Goal: Task Accomplishment & Management: Use online tool/utility

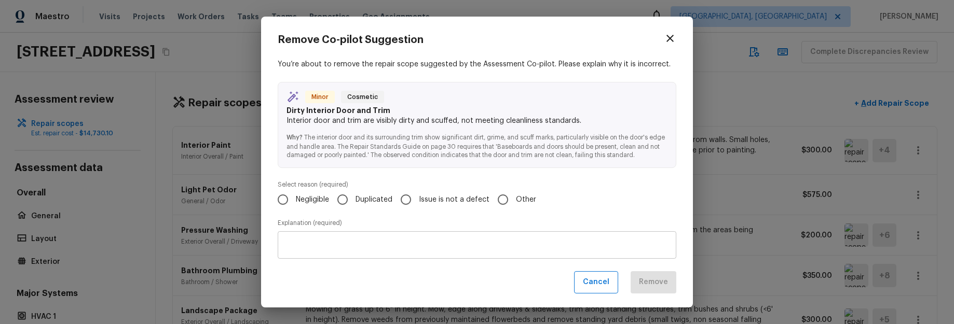
scroll to position [465, 0]
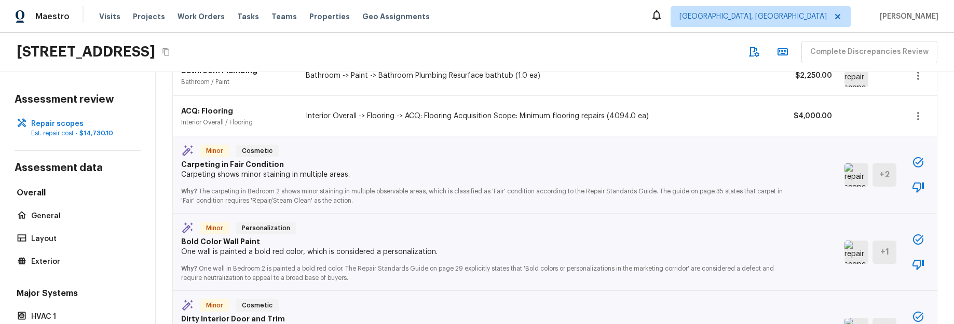
scroll to position [310, 0]
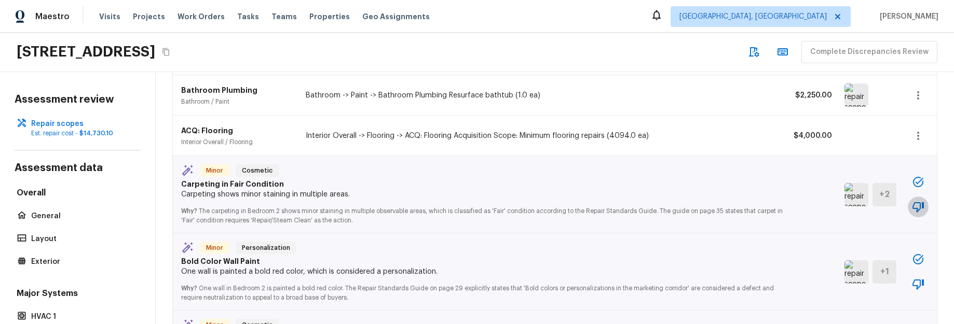
click at [919, 209] on icon "button" at bounding box center [918, 207] width 11 height 10
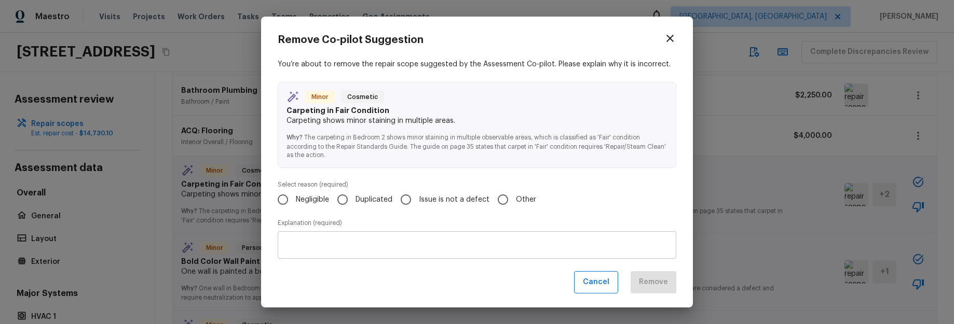
click at [730, 216] on div "Remove Co-pilot Suggestion You’re about to remove the repair scope suggested by…" at bounding box center [477, 162] width 954 height 324
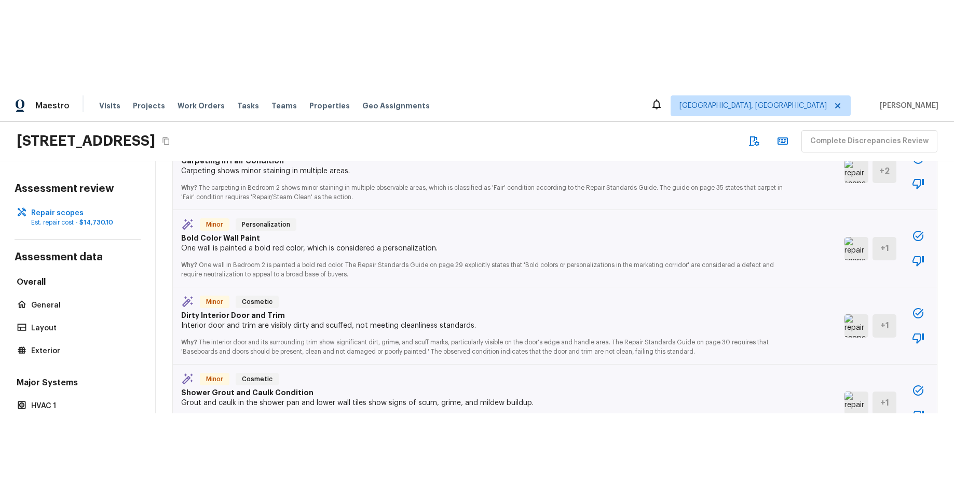
scroll to position [407, 0]
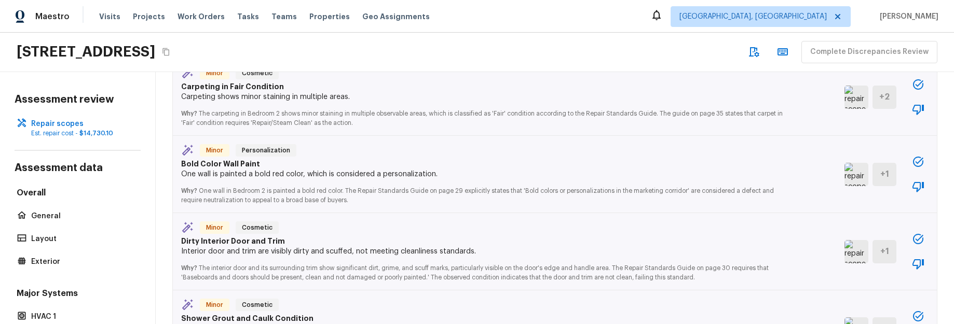
click at [922, 111] on icon "button" at bounding box center [918, 109] width 12 height 12
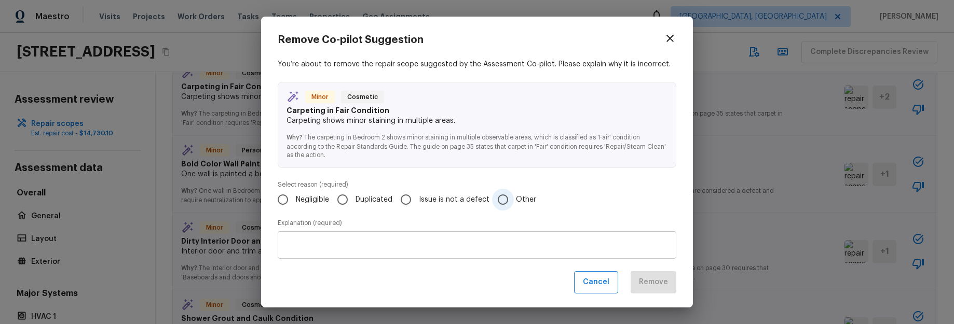
click at [504, 198] on input "Other" at bounding box center [503, 200] width 22 height 22
radio input "true"
click at [478, 244] on textarea at bounding box center [477, 245] width 384 height 10
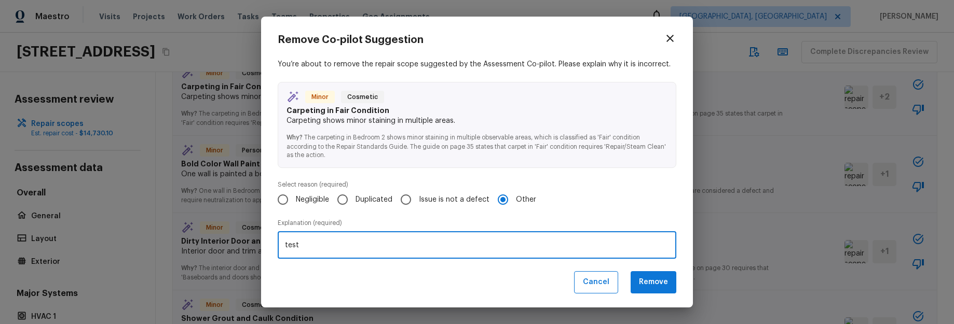
type textarea "test"
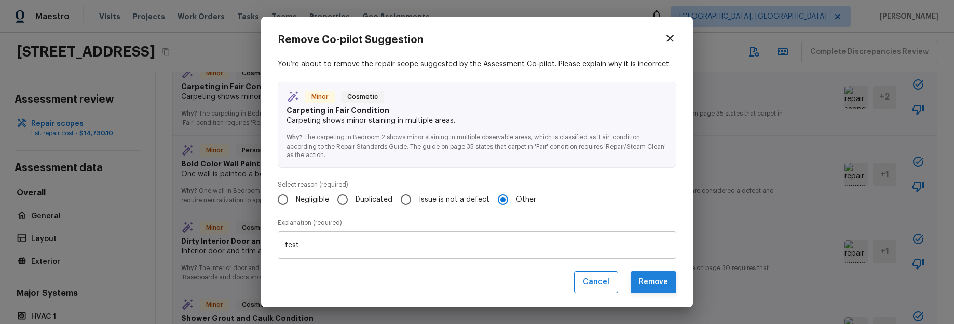
click at [651, 282] on button "Remove" at bounding box center [654, 282] width 46 height 22
click at [658, 284] on button "Remove" at bounding box center [654, 282] width 46 height 22
click at [655, 283] on button "Remove" at bounding box center [654, 282] width 46 height 22
click at [654, 282] on button "Remove" at bounding box center [654, 282] width 46 height 22
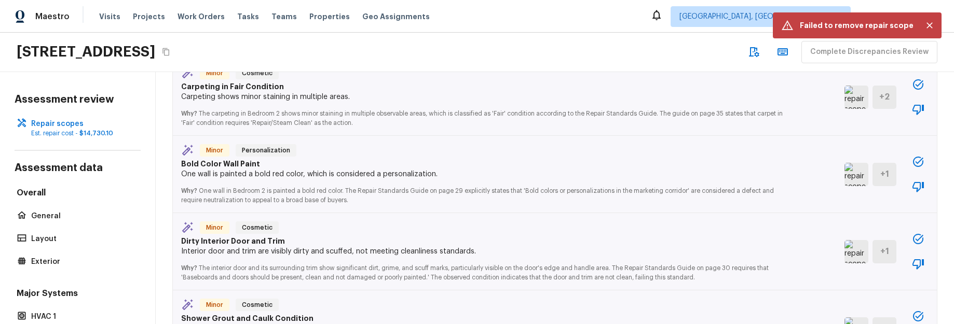
click at [921, 107] on icon "button" at bounding box center [918, 109] width 12 height 12
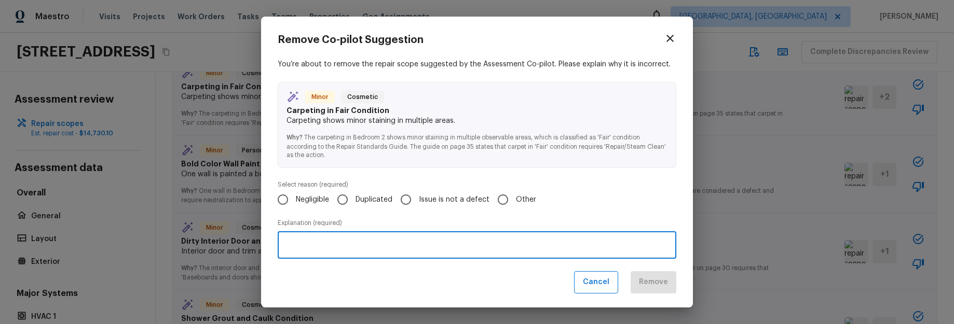
click at [419, 241] on textarea at bounding box center [477, 245] width 384 height 10
click at [364, 200] on span "Duplicated" at bounding box center [374, 200] width 37 height 10
click at [353, 200] on input "Duplicated" at bounding box center [343, 200] width 22 height 22
radio input "true"
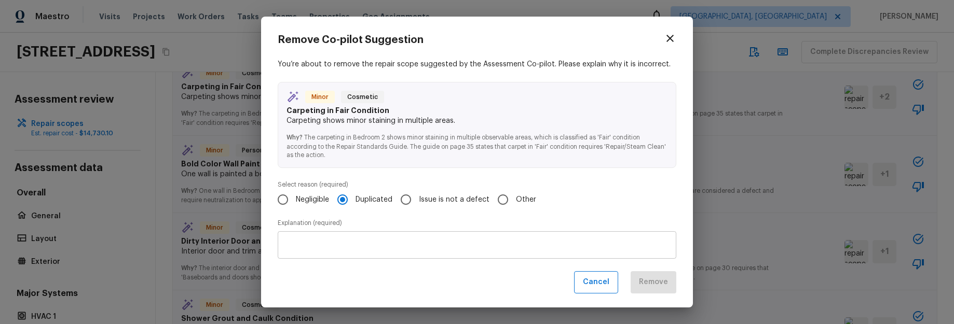
drag, startPoint x: 392, startPoint y: 238, endPoint x: 416, endPoint y: 243, distance: 23.9
click at [392, 238] on div "x ​" at bounding box center [477, 246] width 399 height 28
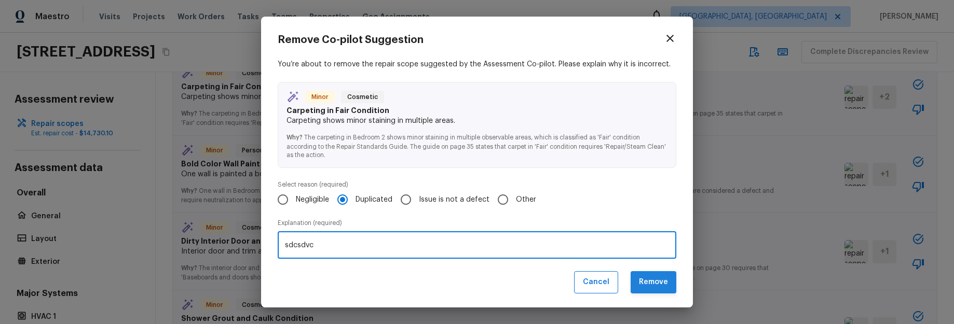
type textarea "sdcsdvc"
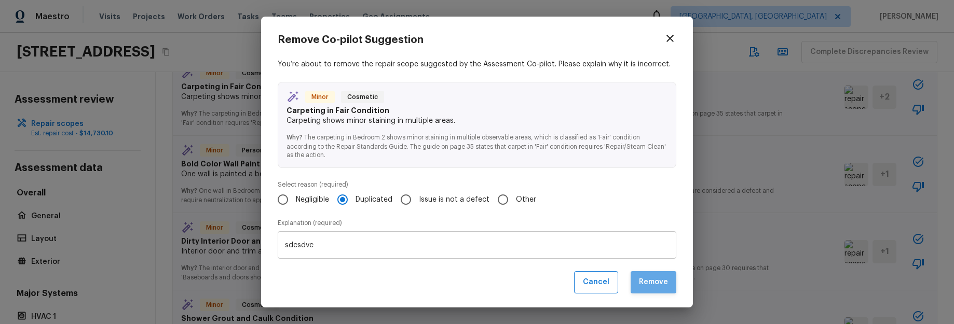
click at [653, 285] on button "Remove" at bounding box center [654, 282] width 46 height 22
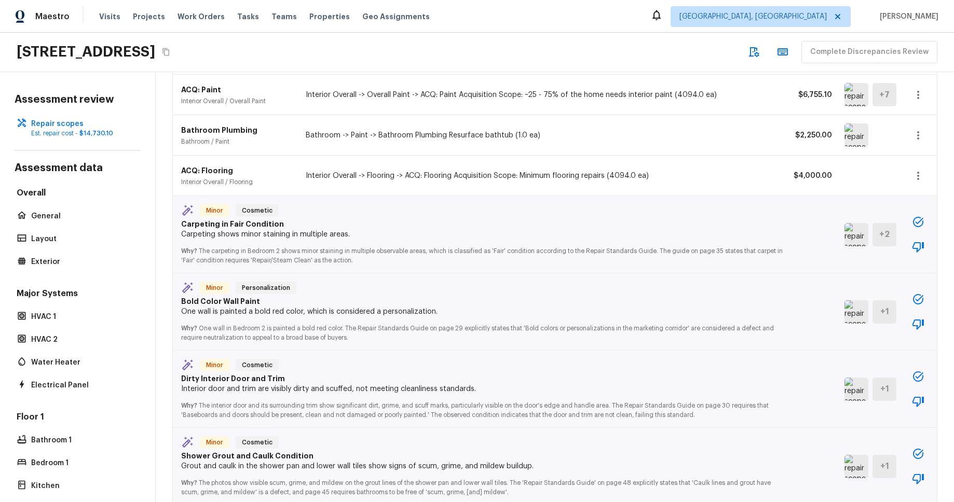
scroll to position [264, 0]
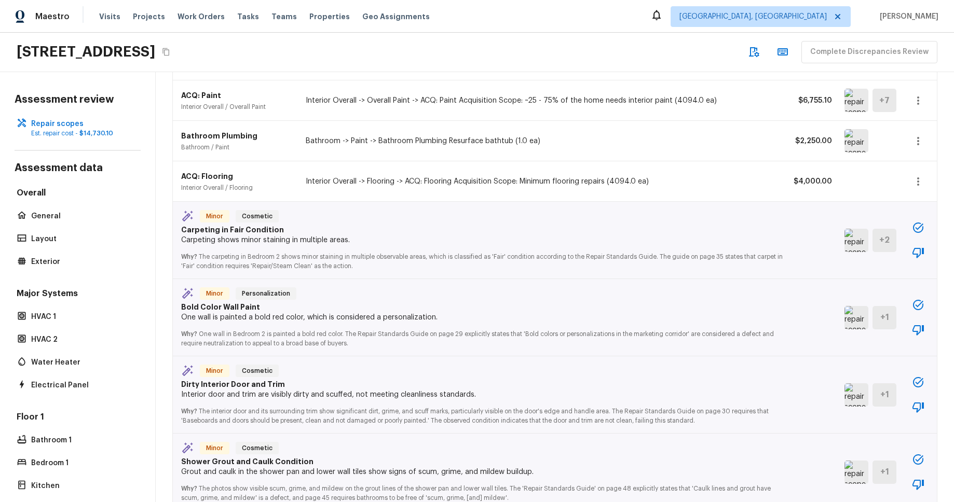
click at [925, 253] on button "button" at bounding box center [918, 252] width 21 height 21
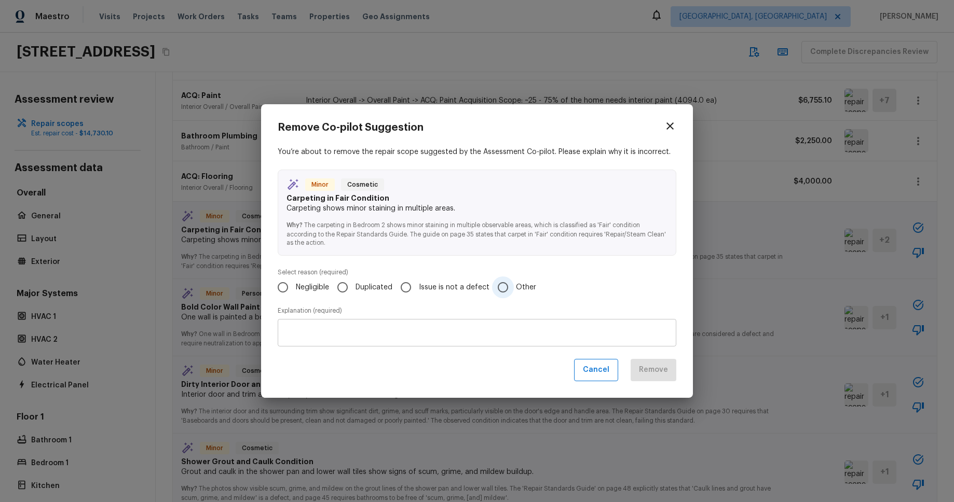
click at [502, 287] on input "Other" at bounding box center [503, 288] width 22 height 22
radio input "true"
click at [495, 324] on div "Remove Co-pilot Suggestion You’re about to remove the repair scope suggested by…" at bounding box center [477, 251] width 399 height 261
click at [500, 324] on textarea at bounding box center [477, 333] width 384 height 10
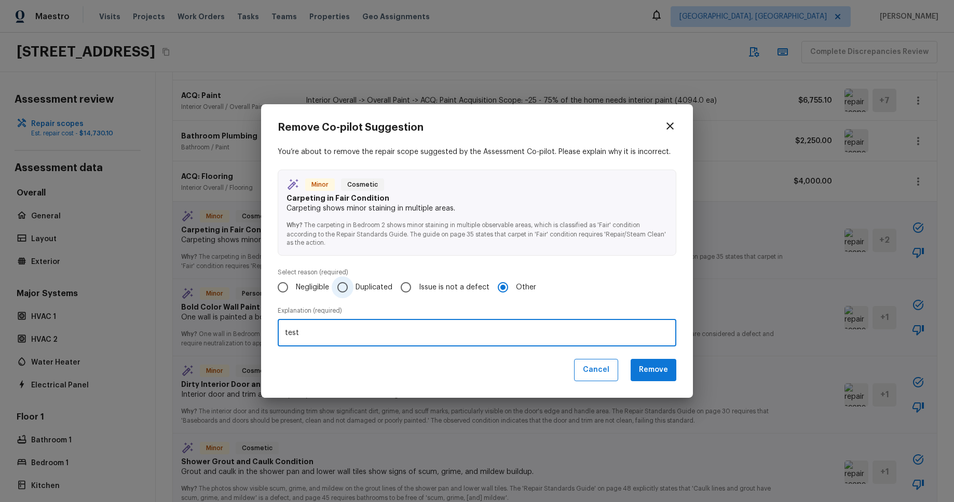
type textarea "test"
click at [369, 286] on span "Duplicated" at bounding box center [374, 287] width 37 height 10
click at [353, 286] on input "Duplicated" at bounding box center [343, 288] width 22 height 22
radio input "true"
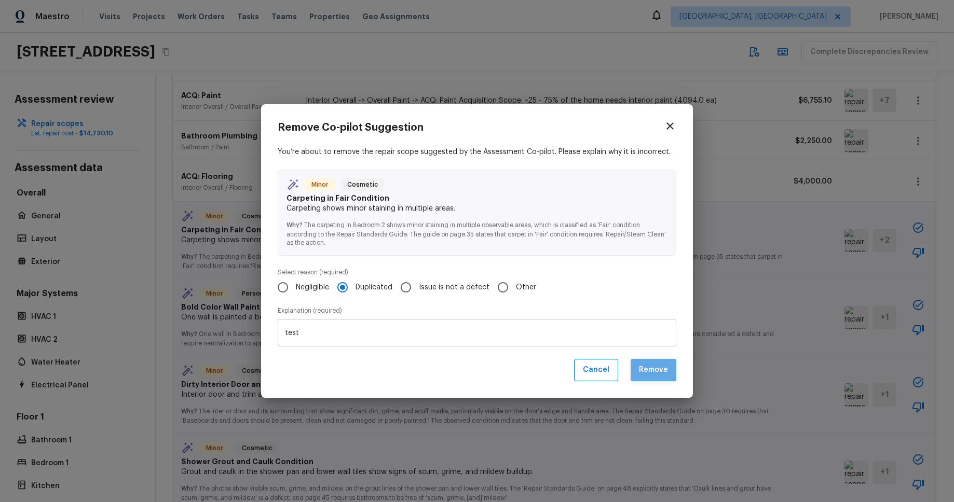
click at [663, 324] on button "Remove" at bounding box center [654, 370] width 46 height 22
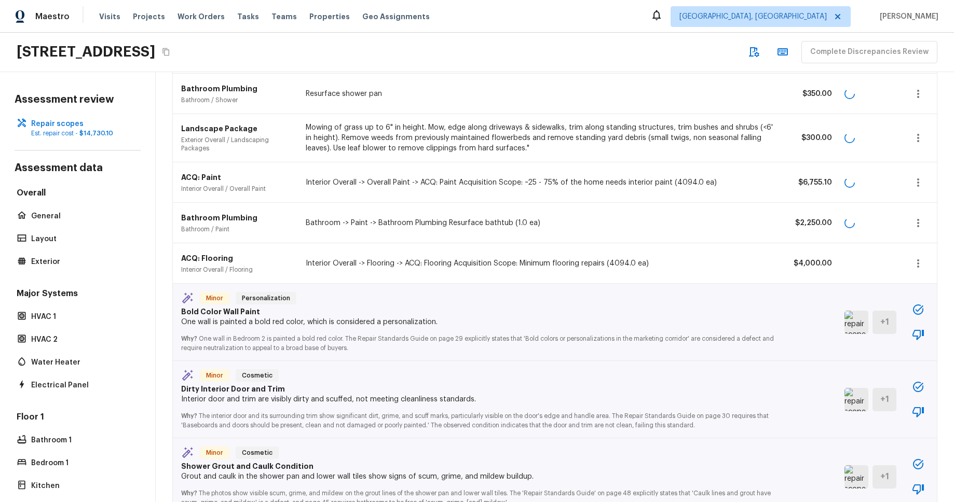
scroll to position [184, 0]
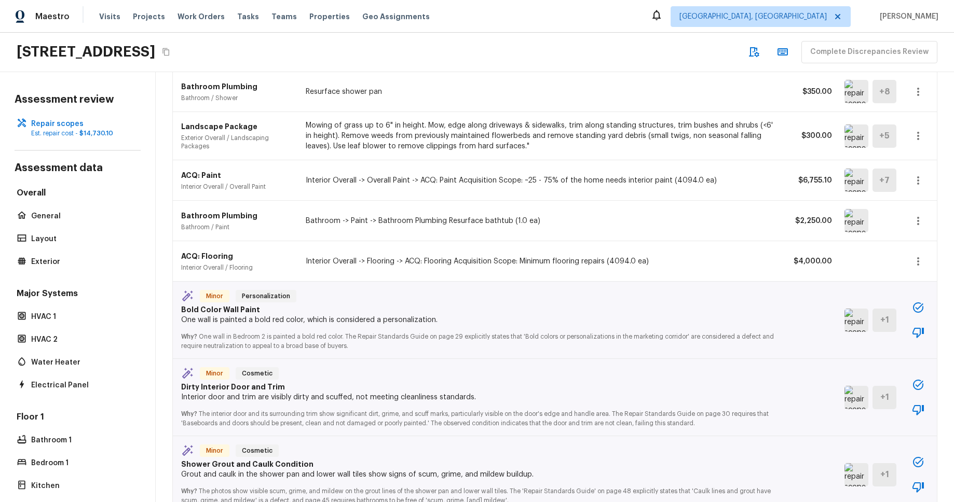
click at [649, 72] on div "Bathroom Plumbing Bathroom / Shower Resurface shower pan $350.00 + 8" at bounding box center [555, 92] width 764 height 40
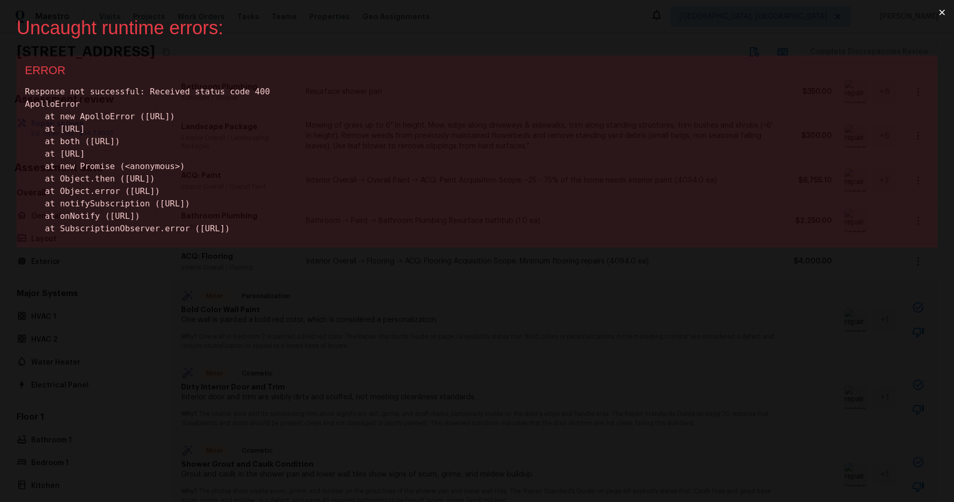
scroll to position [0, 0]
click at [942, 15] on button "×" at bounding box center [942, 12] width 24 height 25
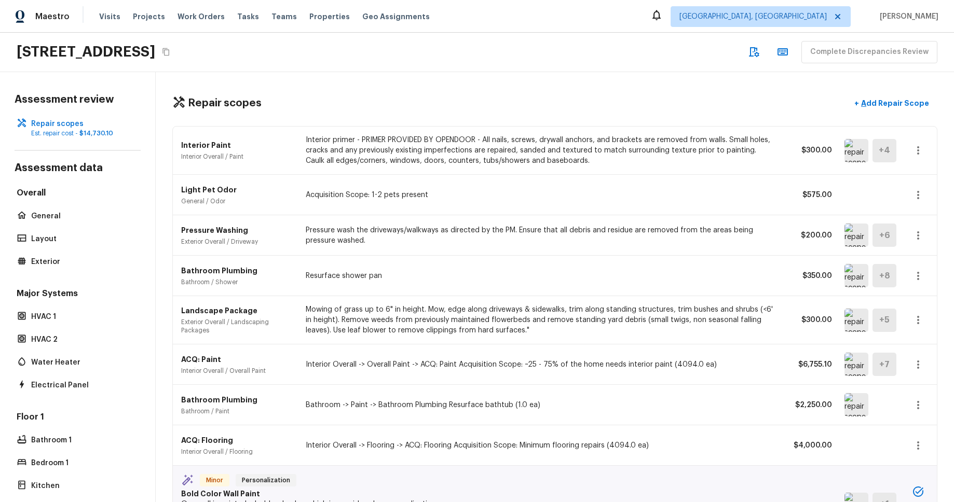
scroll to position [117, 0]
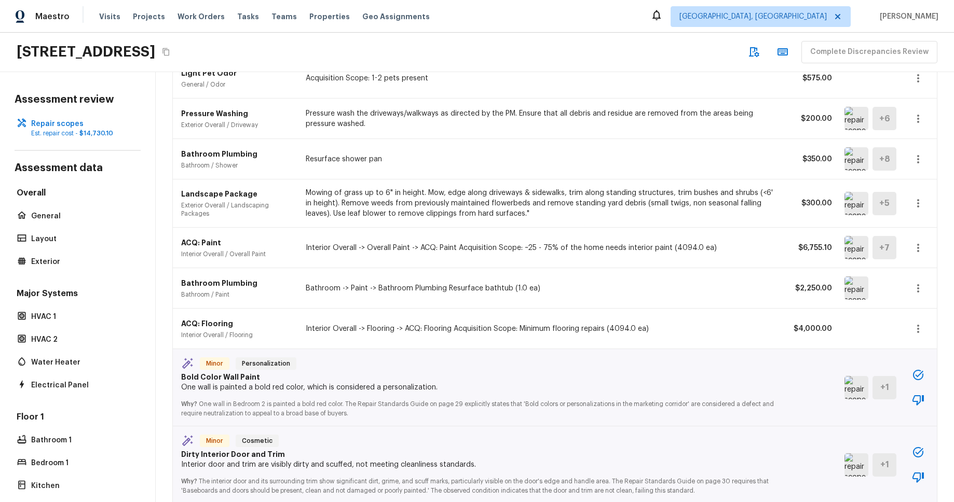
click at [917, 398] on icon "button" at bounding box center [918, 400] width 12 height 12
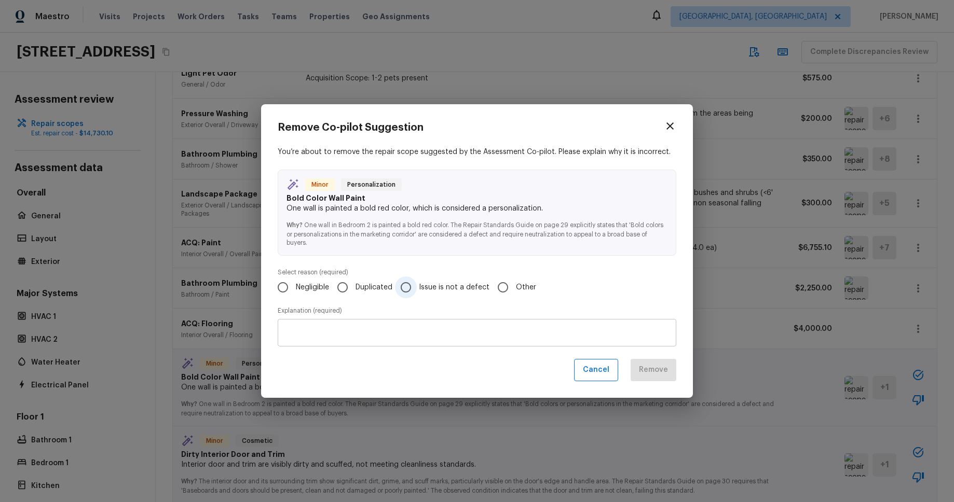
click at [427, 287] on span "Issue is not a defect" at bounding box center [454, 287] width 71 height 10
click at [417, 287] on input "Issue is not a defect" at bounding box center [406, 288] width 22 height 22
radio input "true"
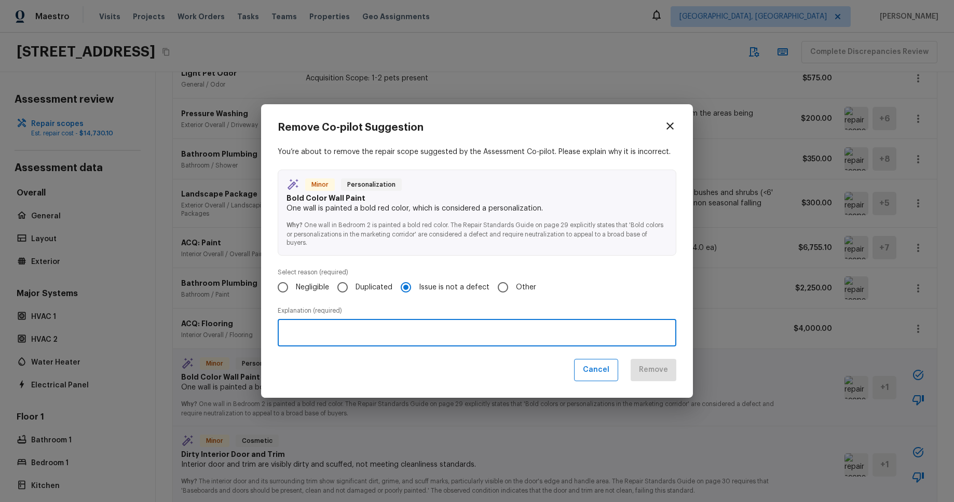
click at [445, 331] on textarea at bounding box center [477, 333] width 384 height 10
type textarea "test"
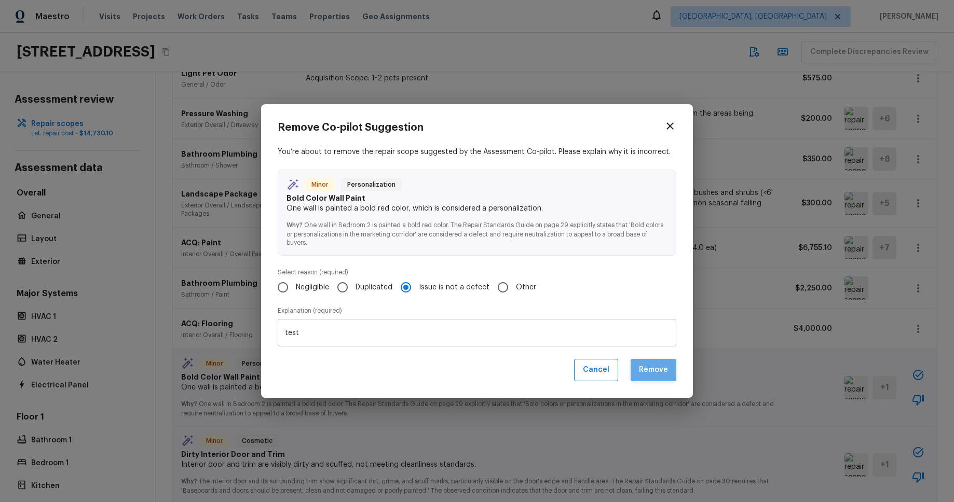
click at [646, 368] on button "Remove" at bounding box center [654, 370] width 46 height 22
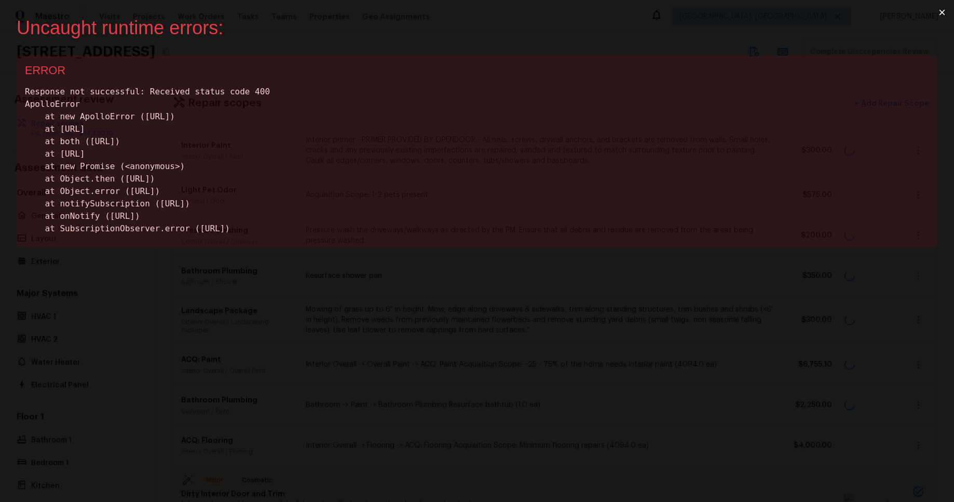
click at [942, 15] on button "×" at bounding box center [942, 12] width 24 height 25
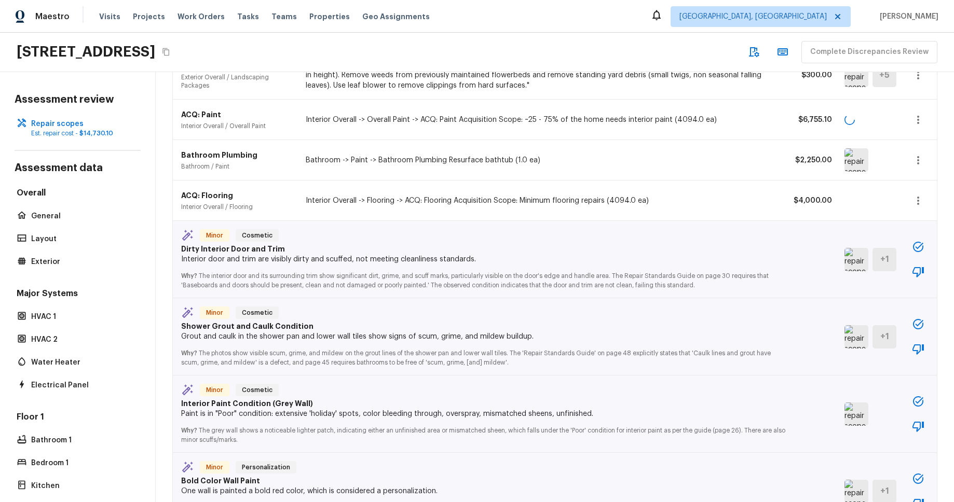
scroll to position [270, 0]
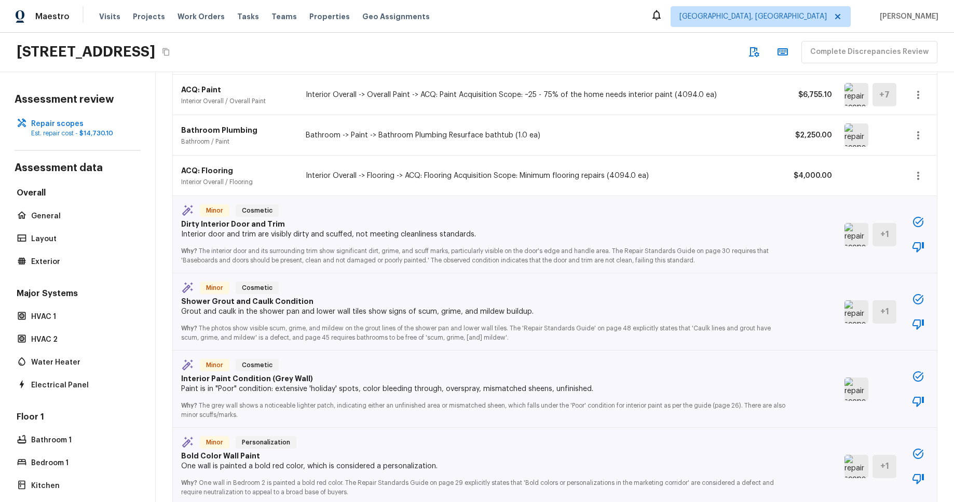
click at [672, 213] on div "Minor Cosmetic" at bounding box center [483, 212] width 605 height 15
click at [916, 247] on icon "button" at bounding box center [918, 247] width 12 height 12
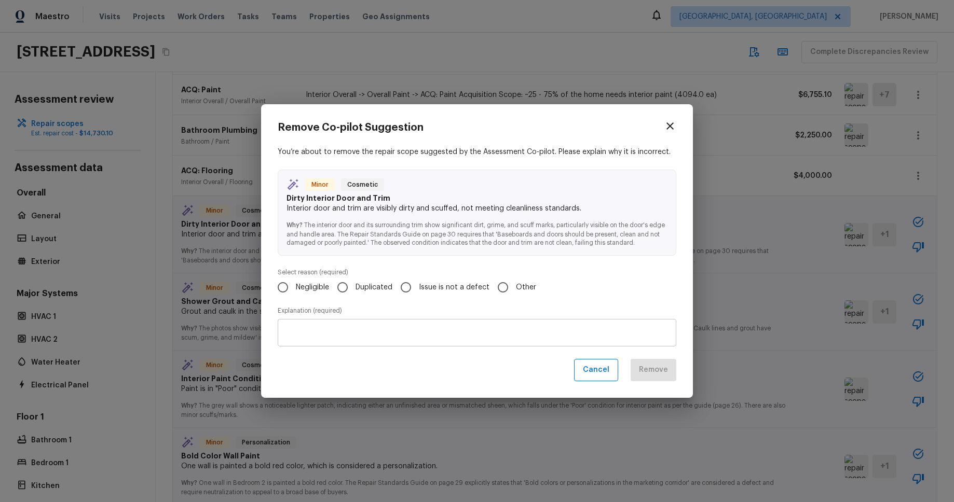
drag, startPoint x: 300, startPoint y: 289, endPoint x: 335, endPoint y: 315, distance: 44.1
click at [300, 289] on span "Negligible" at bounding box center [312, 287] width 33 height 10
click at [294, 289] on input "Negligible" at bounding box center [283, 288] width 22 height 22
radio input "true"
click at [364, 324] on div "x ​" at bounding box center [477, 333] width 399 height 28
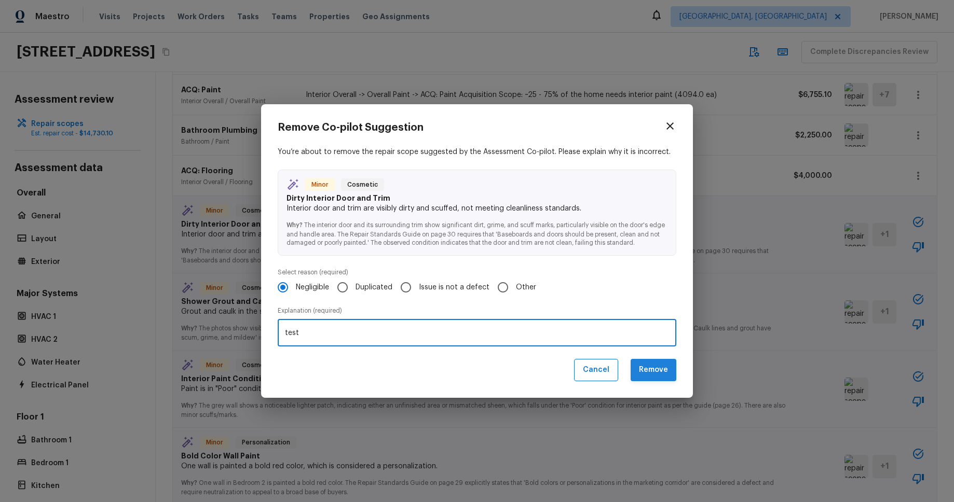
type textarea "test"
click at [651, 366] on button "Remove" at bounding box center [654, 370] width 46 height 22
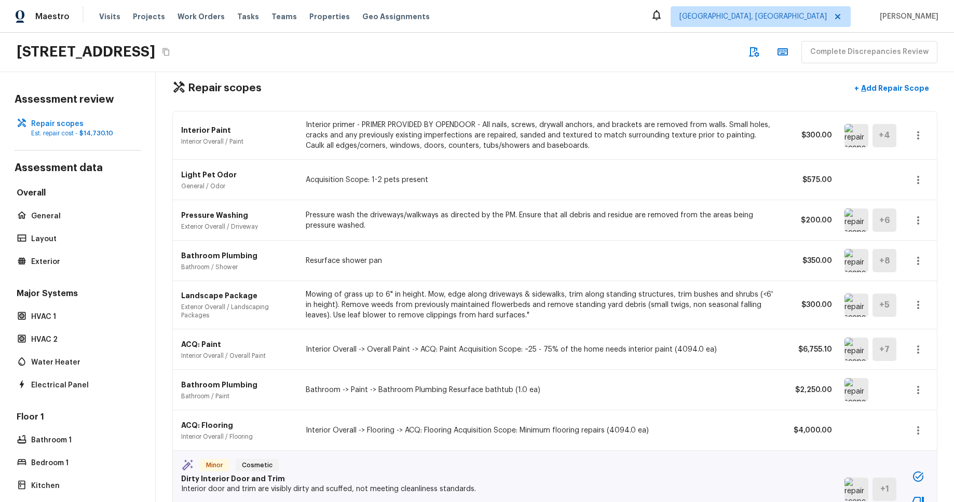
scroll to position [0, 0]
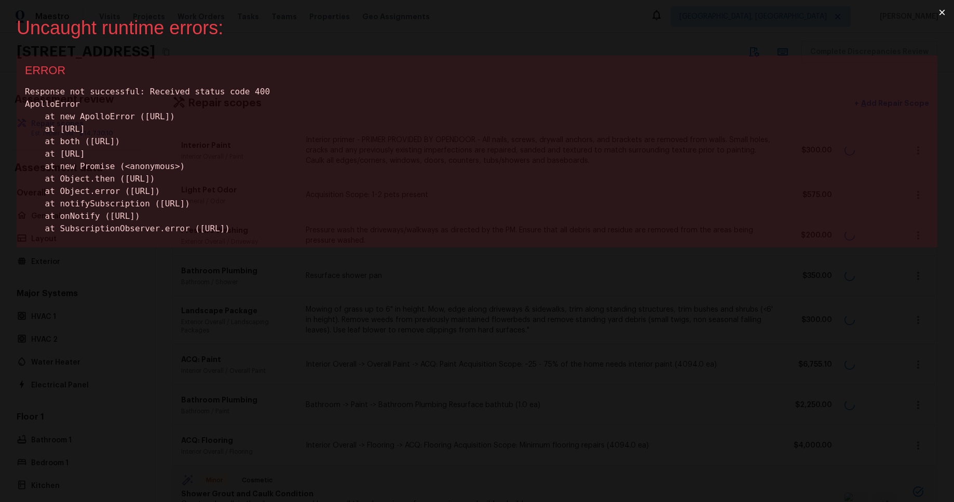
click at [940, 12] on button "×" at bounding box center [942, 12] width 24 height 25
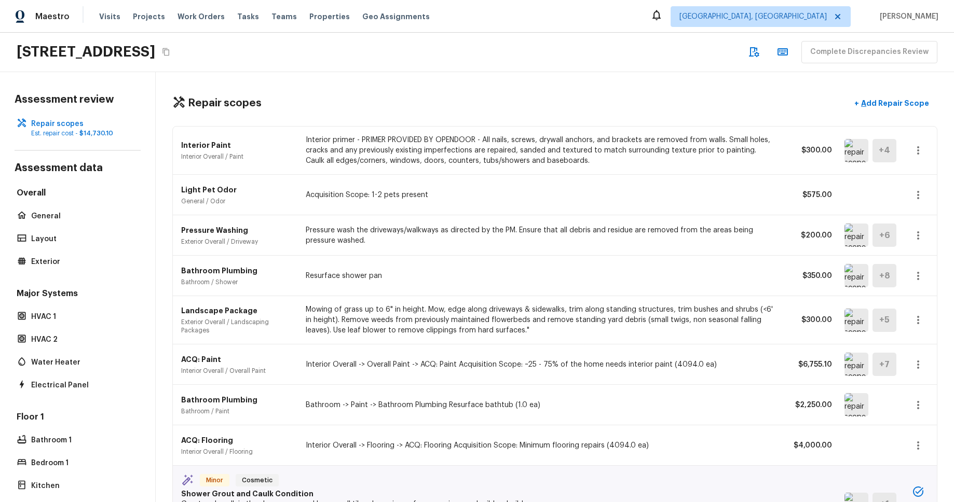
click at [919, 195] on icon "button" at bounding box center [918, 195] width 12 height 12
click at [917, 260] on li "Remove" at bounding box center [913, 256] width 67 height 31
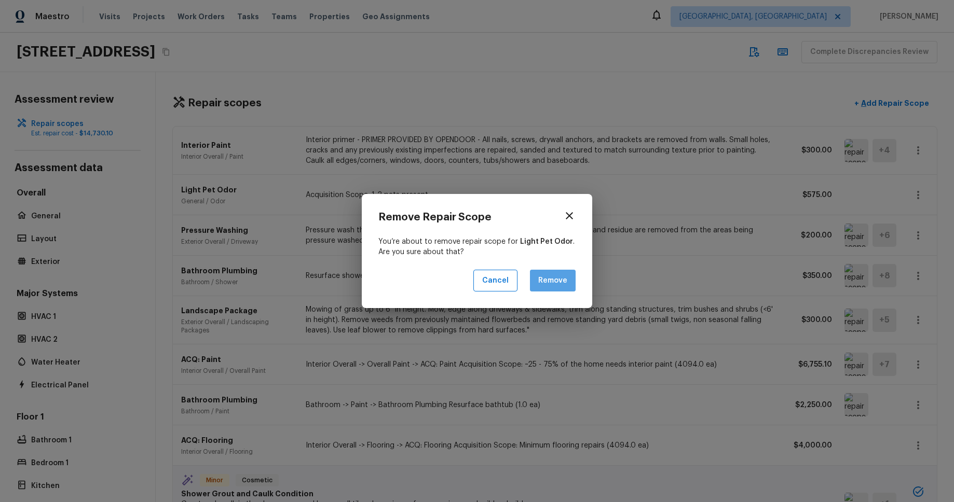
click at [543, 282] on button "Remove" at bounding box center [553, 281] width 46 height 22
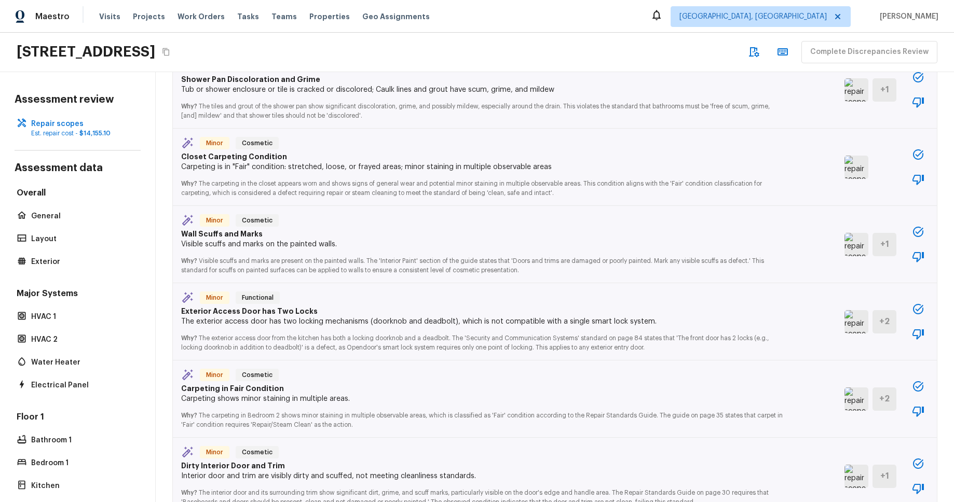
scroll to position [2229, 0]
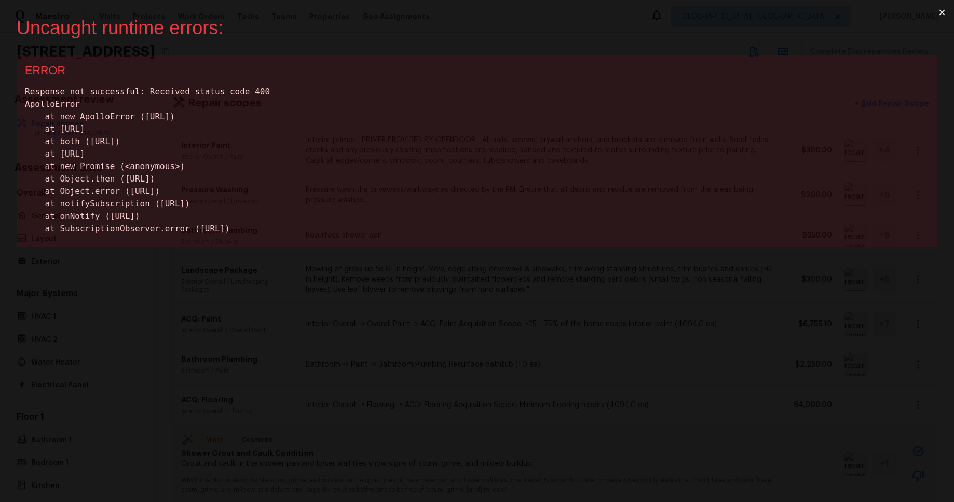
click at [587, 106] on div "Response not successful: Received status code 400 ApolloError at new ApolloErro…" at bounding box center [477, 160] width 904 height 149
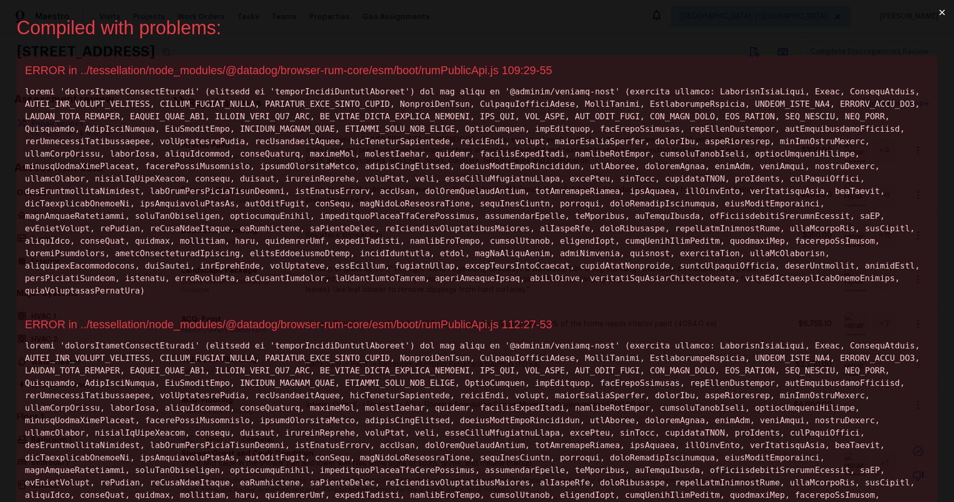
click at [940, 16] on button "×" at bounding box center [942, 12] width 24 height 25
click at [941, 13] on button "×" at bounding box center [942, 12] width 24 height 25
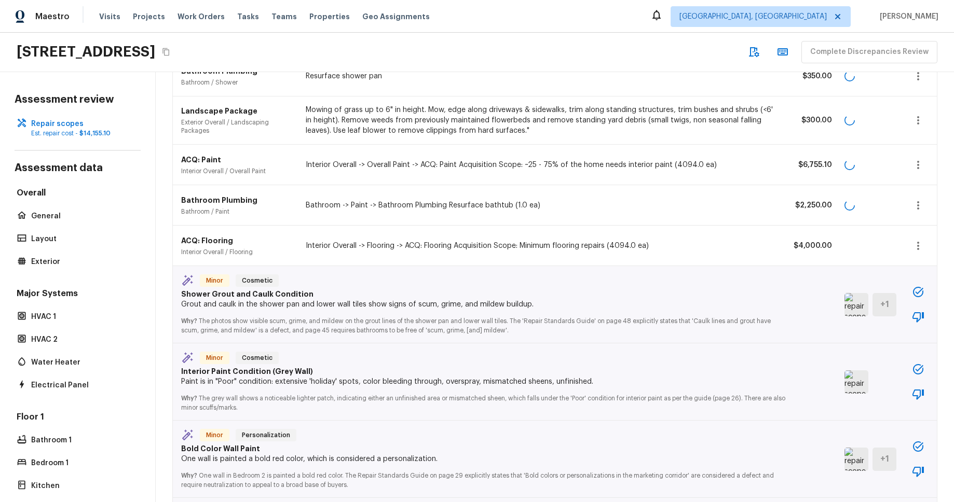
scroll to position [282, 0]
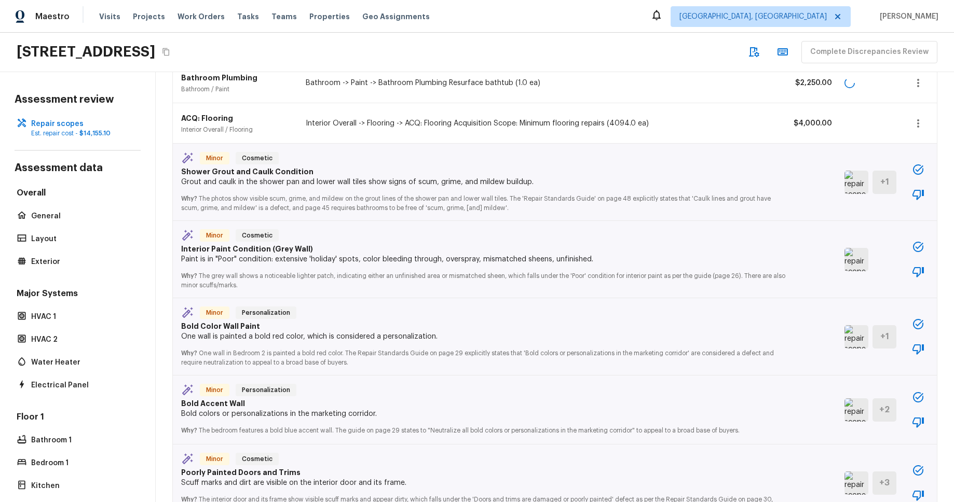
click at [919, 192] on icon "button" at bounding box center [918, 194] width 12 height 12
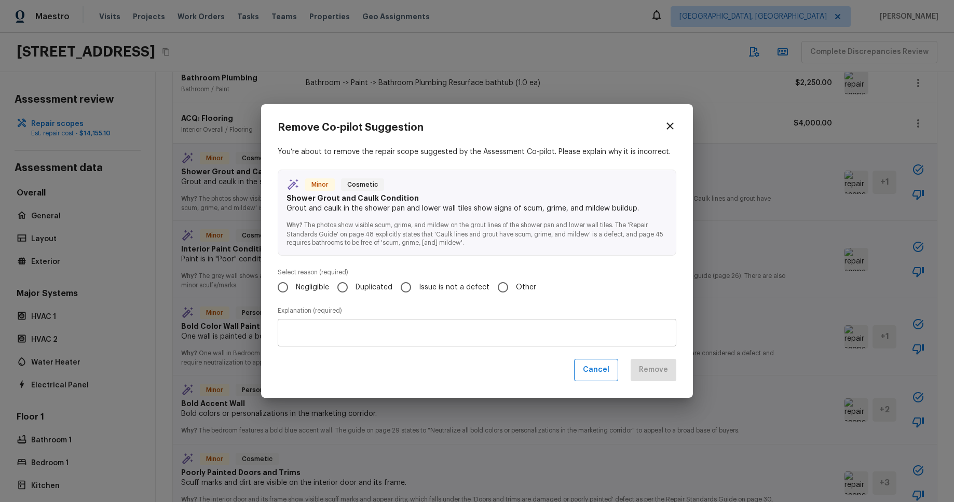
drag, startPoint x: 420, startPoint y: 282, endPoint x: 439, endPoint y: 304, distance: 28.3
click at [420, 283] on span "Issue is not a defect" at bounding box center [454, 287] width 71 height 10
click at [417, 283] on input "Issue is not a defect" at bounding box center [406, 288] width 22 height 22
radio input "true"
click at [463, 324] on div "x ​" at bounding box center [477, 333] width 399 height 28
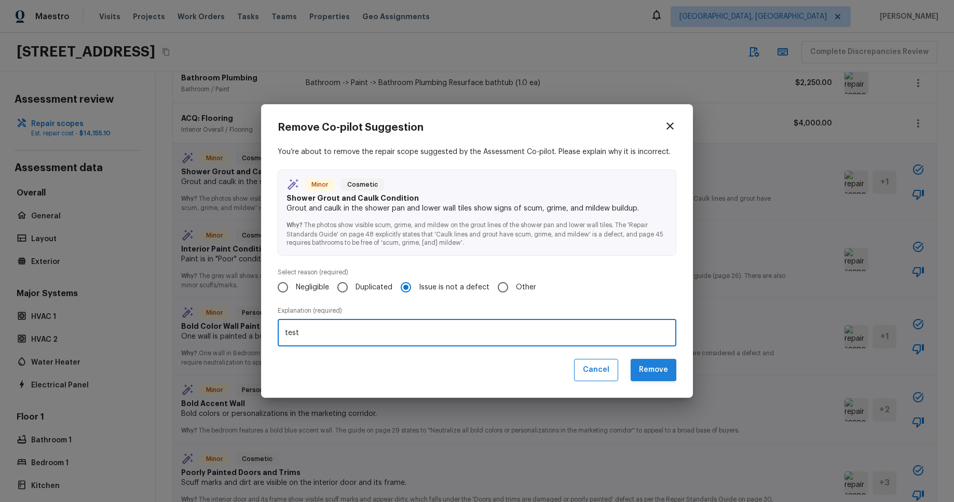
type textarea "test"
click at [663, 366] on button "Remove" at bounding box center [654, 370] width 46 height 22
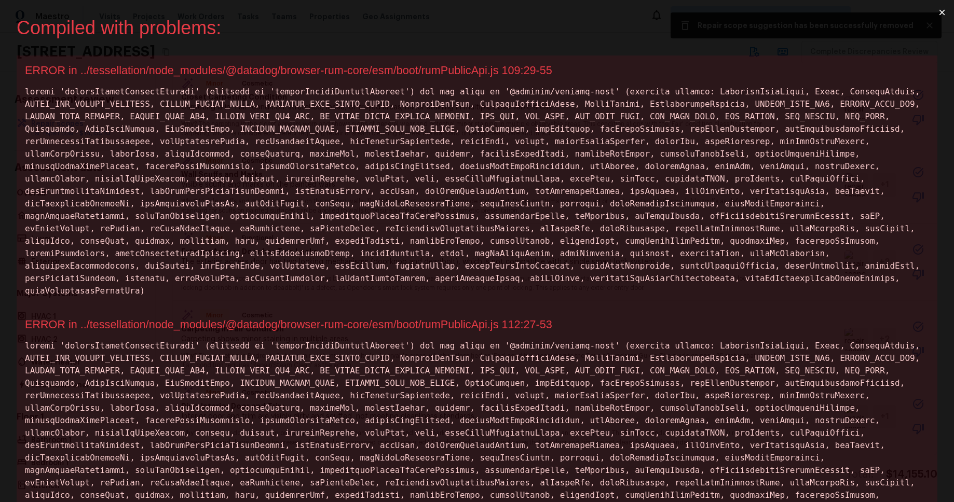
scroll to position [0, 0]
